Goal: Find specific page/section

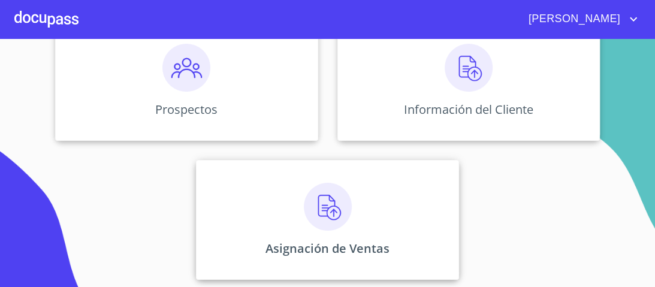
scroll to position [175, 0]
click at [320, 208] on img at bounding box center [328, 206] width 48 height 48
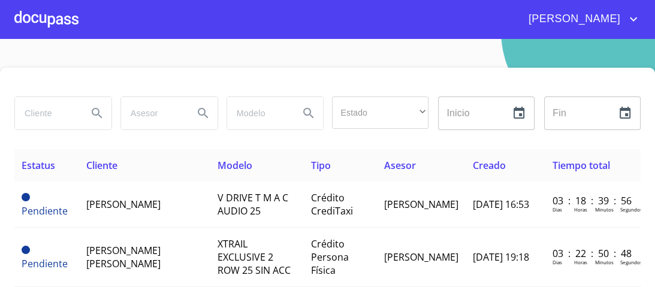
click at [59, 113] on input "search" at bounding box center [46, 113] width 63 height 32
type input "[PERSON_NAME]"
click at [90, 111] on icon "Search" at bounding box center [97, 113] width 14 height 14
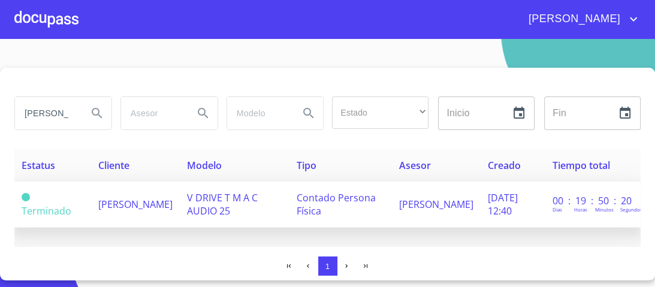
click at [248, 199] on span "V DRIVE T M A C AUDIO 25" at bounding box center [222, 204] width 71 height 26
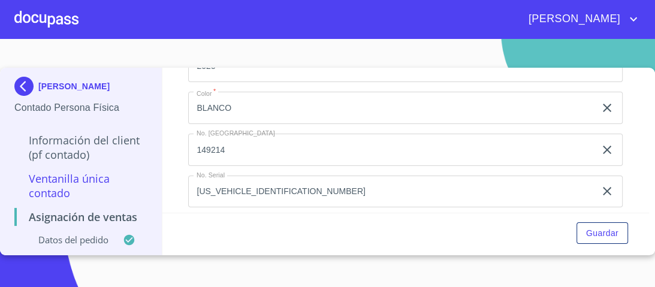
scroll to position [169, 0]
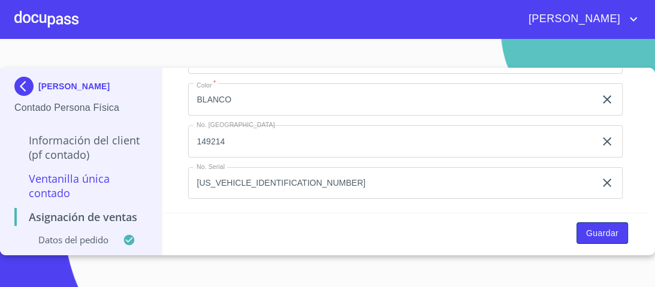
click at [599, 231] on span "Guardar" at bounding box center [602, 233] width 32 height 15
